Goal: Task Accomplishment & Management: Complete application form

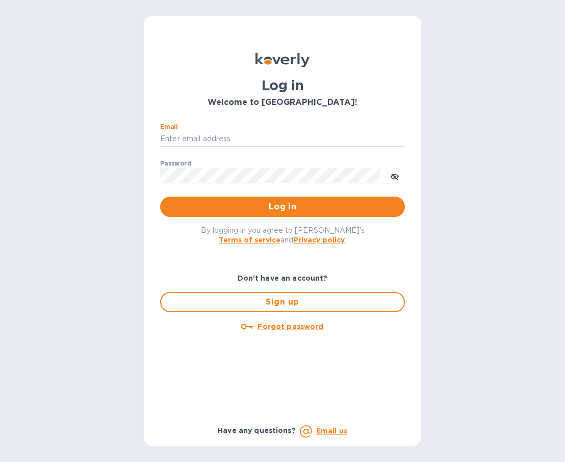
type input "[PERSON_NAME][EMAIL_ADDRESS][DOMAIN_NAME]"
click at [282, 206] on button "Log in" at bounding box center [282, 207] width 245 height 20
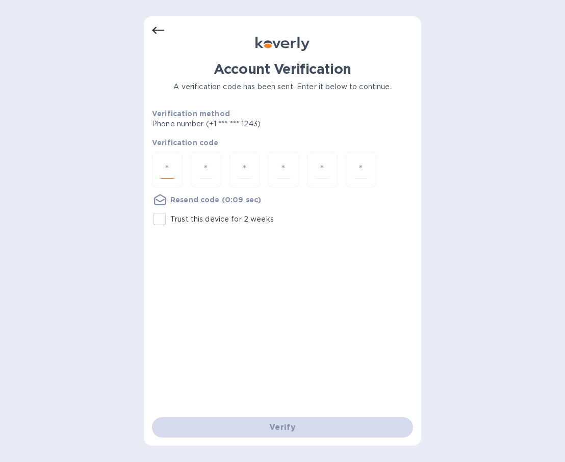
click at [161, 174] on input "number" at bounding box center [167, 170] width 13 height 19
type input "4"
type input "6"
type input "3"
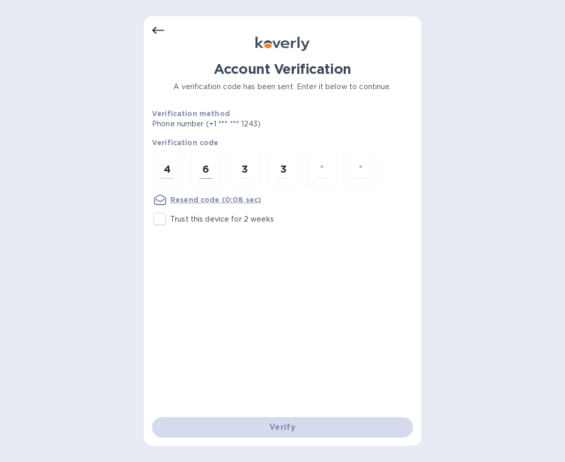
type input "8"
type input "7"
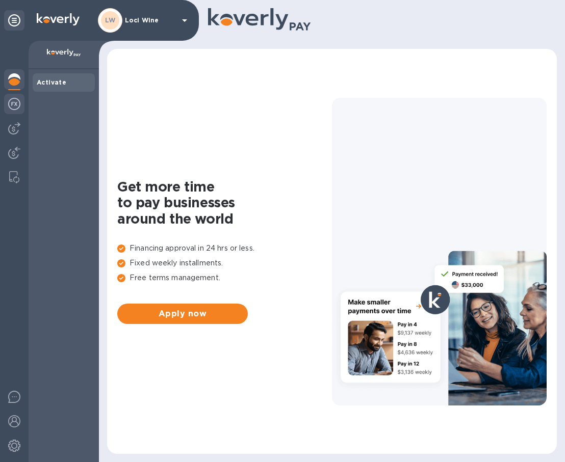
click at [13, 104] on img at bounding box center [14, 104] width 12 height 12
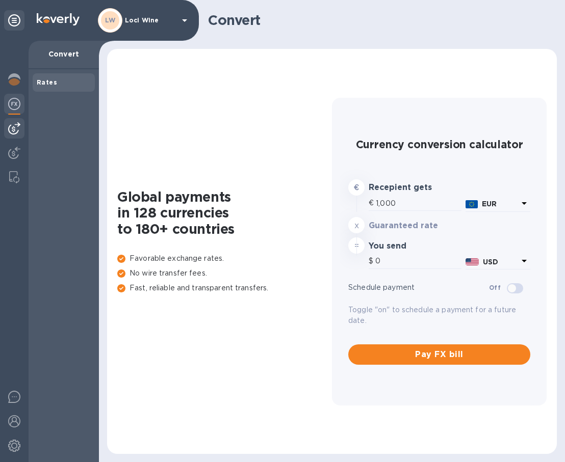
click at [17, 125] on img at bounding box center [14, 128] width 12 height 12
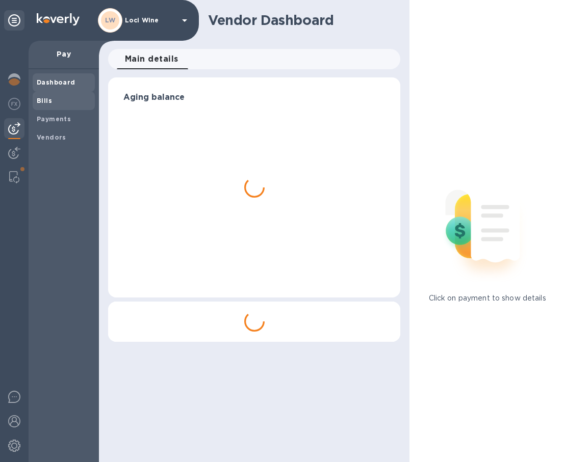
click at [54, 95] on div "Bills" at bounding box center [64, 101] width 62 height 18
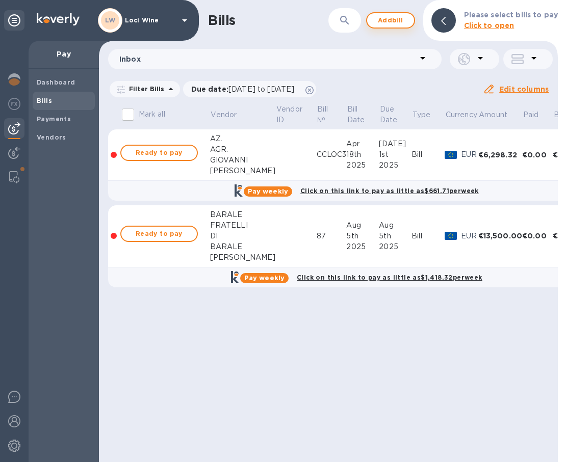
click at [394, 22] on span "Add bill" at bounding box center [390, 20] width 31 height 12
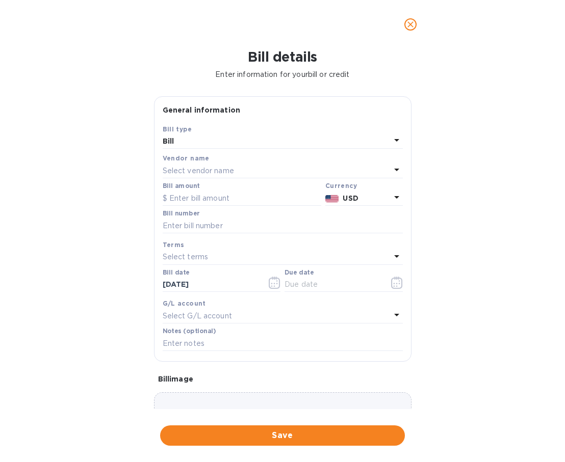
click at [230, 167] on p "Select vendor name" at bounding box center [198, 171] width 71 height 11
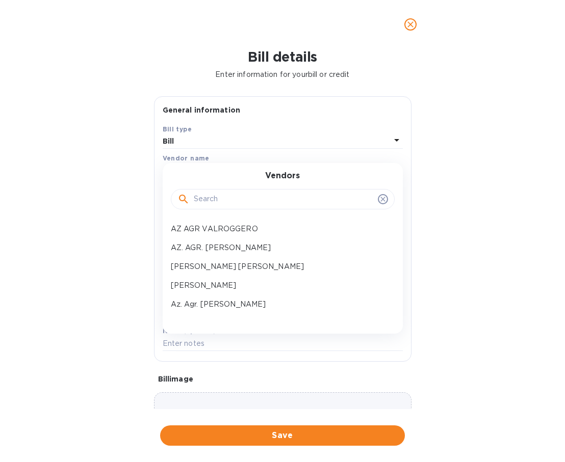
click at [219, 200] on input "text" at bounding box center [284, 199] width 180 height 15
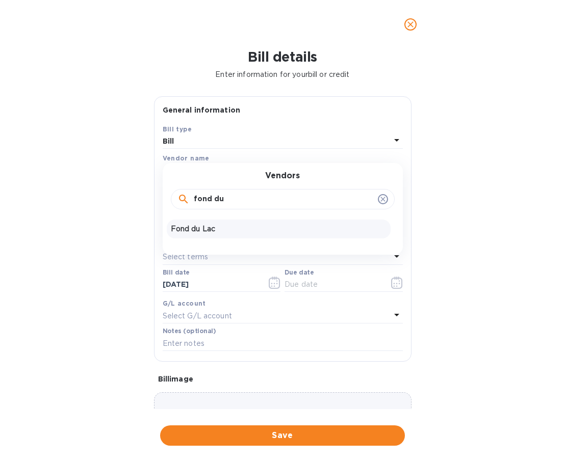
type input "fond du"
click at [215, 229] on p "Fond du Lac" at bounding box center [279, 229] width 216 height 11
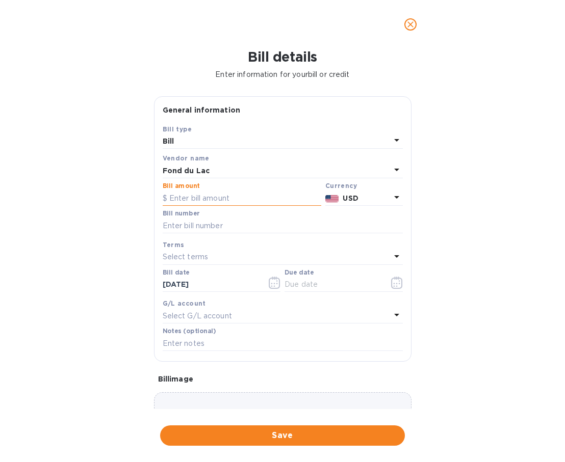
click at [205, 199] on input "text" at bounding box center [242, 198] width 158 height 15
type input "1,000"
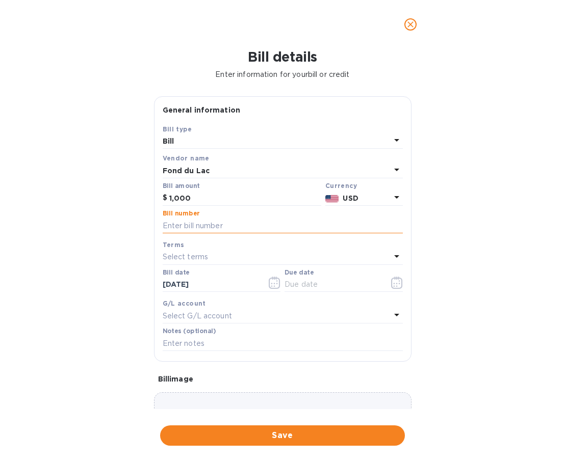
click at [235, 220] on input "text" at bounding box center [283, 225] width 240 height 15
type input "553642"
click at [213, 252] on div "Select terms" at bounding box center [277, 257] width 228 height 14
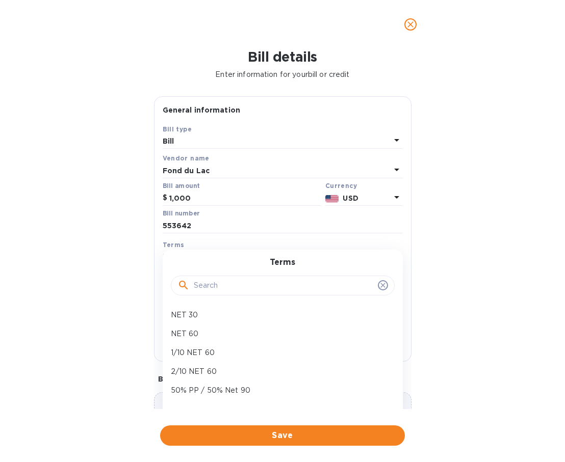
click at [112, 281] on div "Bill details Enter information for your bill or credit General information Save…" at bounding box center [282, 255] width 565 height 413
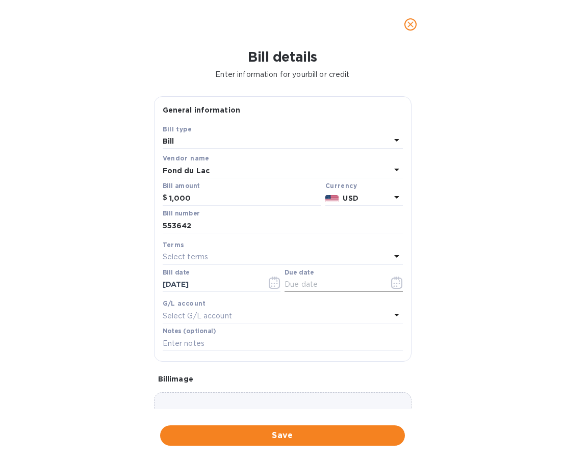
click at [311, 277] on input "text" at bounding box center [332, 284] width 96 height 15
click at [391, 281] on icon "button" at bounding box center [397, 283] width 12 height 12
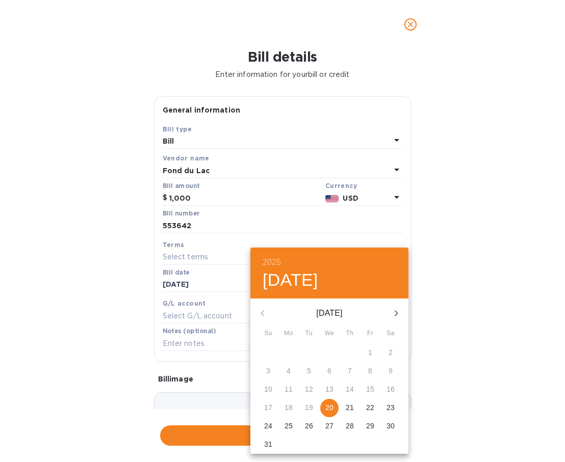
click at [329, 403] on p "20" at bounding box center [329, 408] width 8 height 10
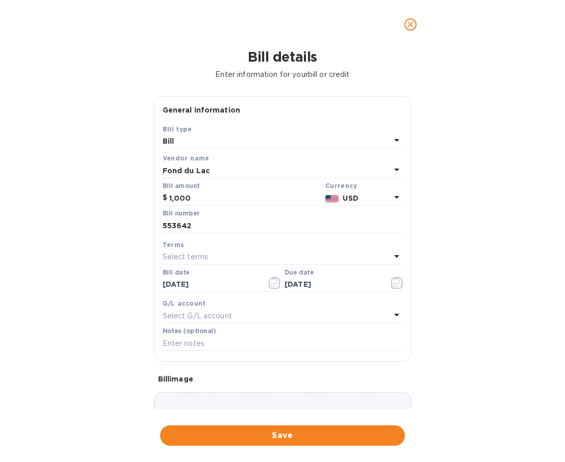
click at [390, 254] on icon at bounding box center [396, 256] width 12 height 12
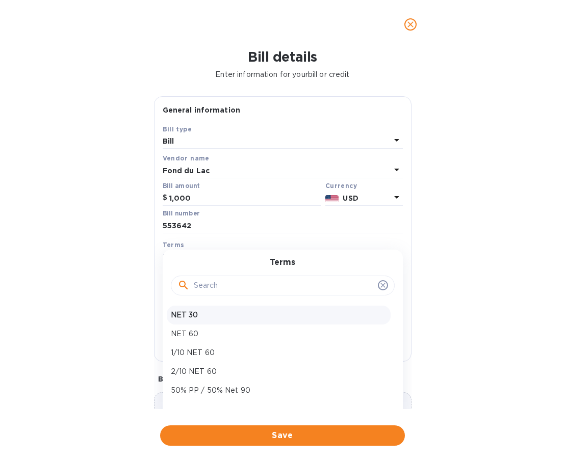
click at [199, 319] on p "NET 30" at bounding box center [279, 315] width 216 height 11
type input "[DATE]"
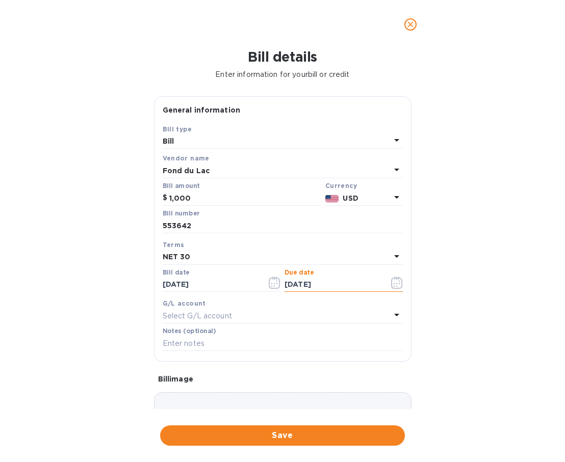
click at [313, 278] on input "[DATE]" at bounding box center [332, 284] width 96 height 15
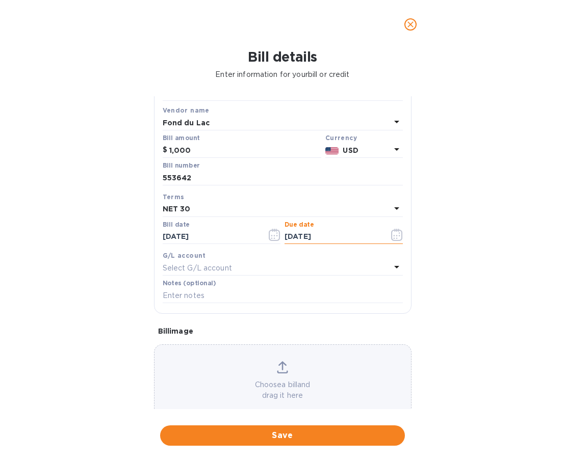
scroll to position [60, 0]
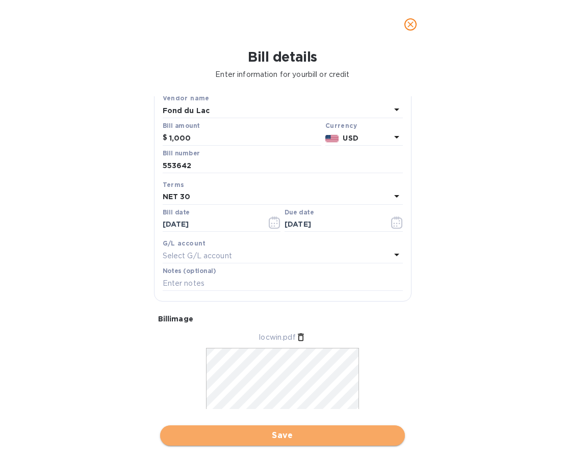
click at [260, 430] on span "Save" at bounding box center [282, 436] width 228 height 12
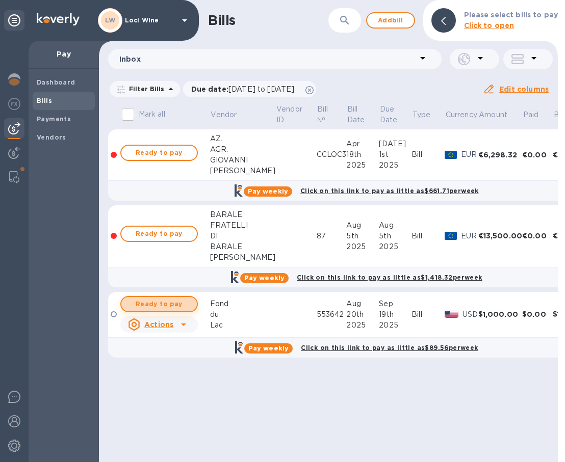
click at [185, 305] on span "Ready to pay" at bounding box center [158, 304] width 59 height 12
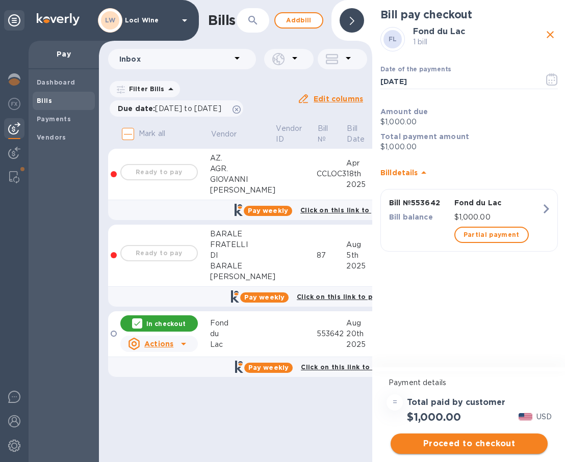
click at [454, 439] on span "Proceed to checkout" at bounding box center [469, 444] width 141 height 12
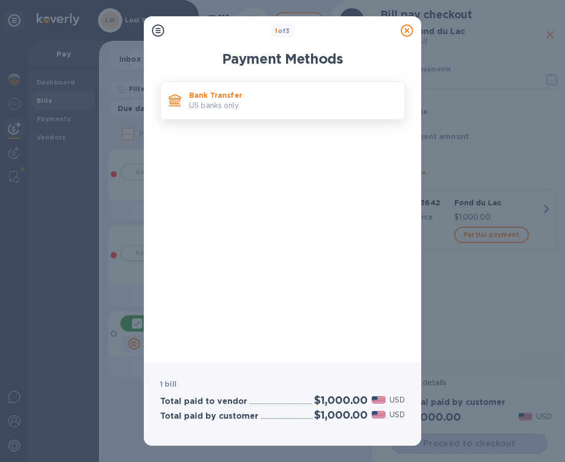
click at [230, 105] on p "US banks only." at bounding box center [292, 105] width 207 height 11
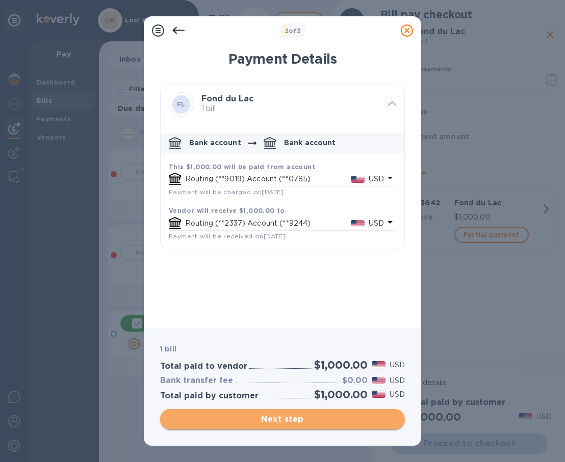
click at [287, 417] on span "Next step" at bounding box center [282, 419] width 228 height 12
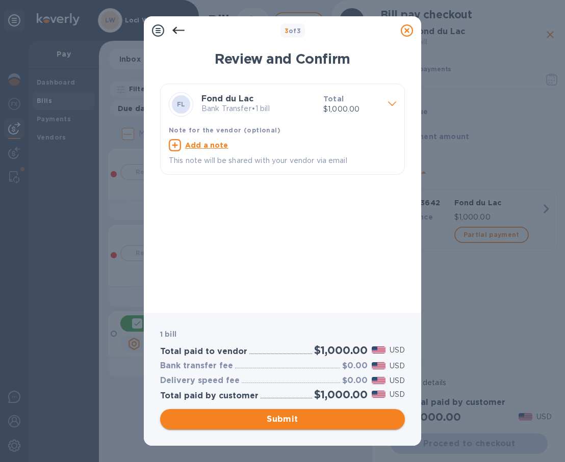
click at [297, 420] on span "Submit" at bounding box center [282, 419] width 228 height 12
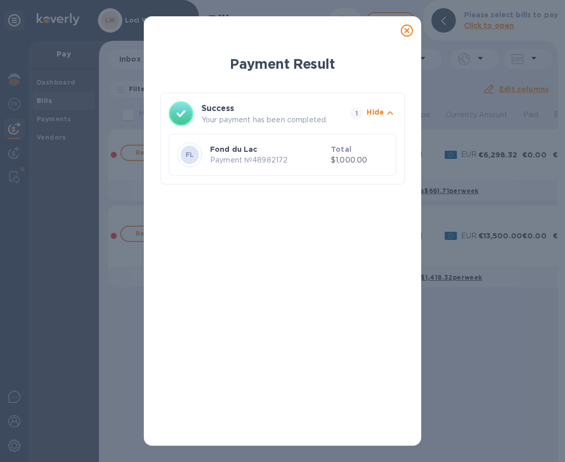
click at [278, 164] on p "Payment № 48982172" at bounding box center [268, 160] width 117 height 11
click at [409, 31] on icon at bounding box center [407, 30] width 12 height 12
